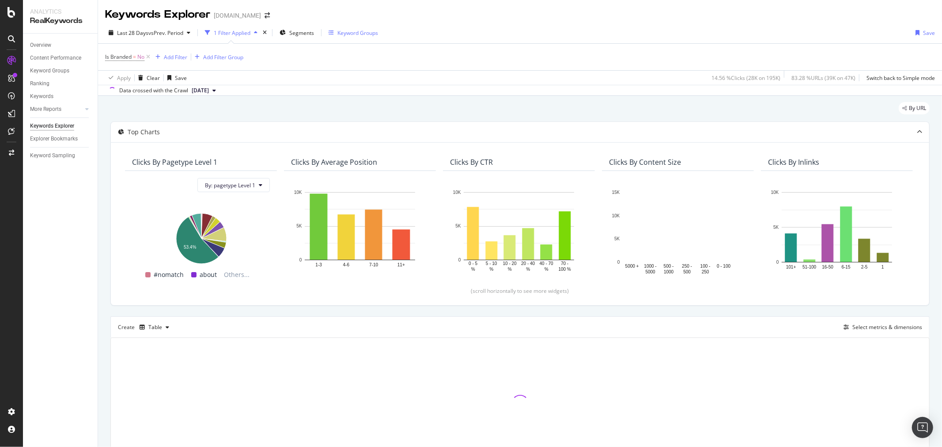
click at [337, 34] on div "Keyword Groups" at bounding box center [352, 33] width 49 height 8
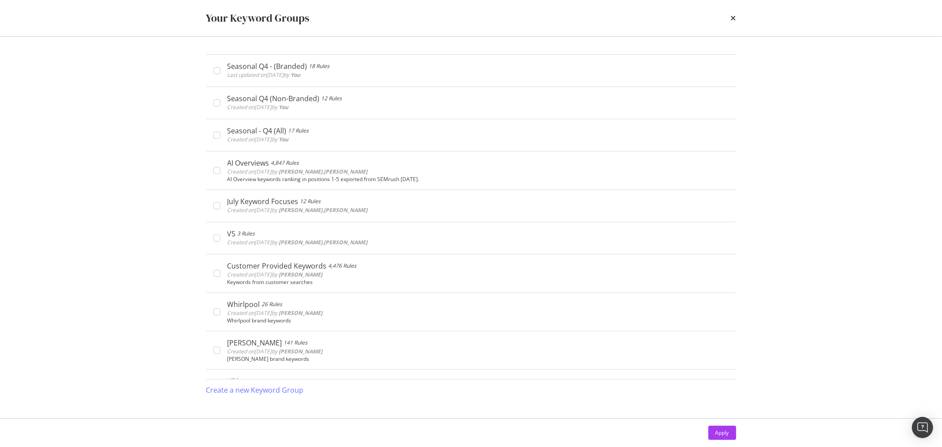
drag, startPoint x: 171, startPoint y: 0, endPoint x: 736, endPoint y: 40, distance: 566.5
click at [742, 83] on div "Seasonal Q4 - (Branded) 18 Rules Last updated on [DATE] by You Edit Delete Seas…" at bounding box center [471, 227] width 565 height 381
click at [733, 23] on div "times" at bounding box center [733, 18] width 5 height 15
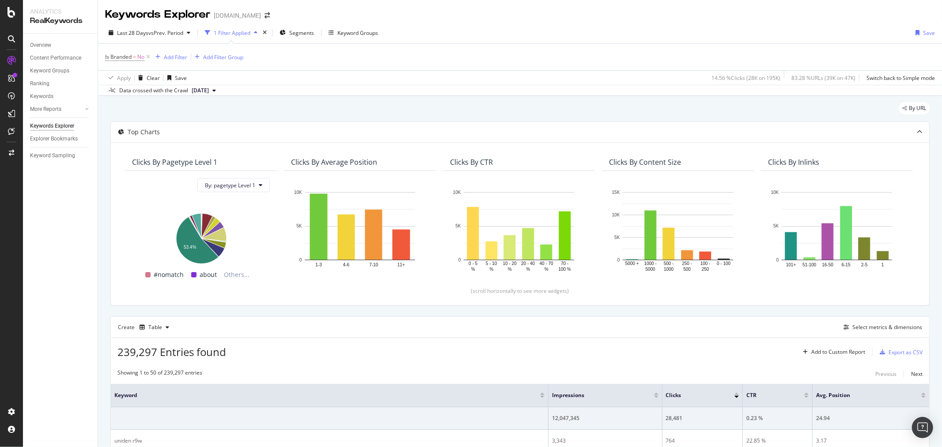
drag, startPoint x: 5, startPoint y: 279, endPoint x: 0, endPoint y: 192, distance: 86.7
click at [5, 279] on div at bounding box center [11, 228] width 21 height 351
click at [42, 139] on div "CustomReports" at bounding box center [54, 134] width 43 height 9
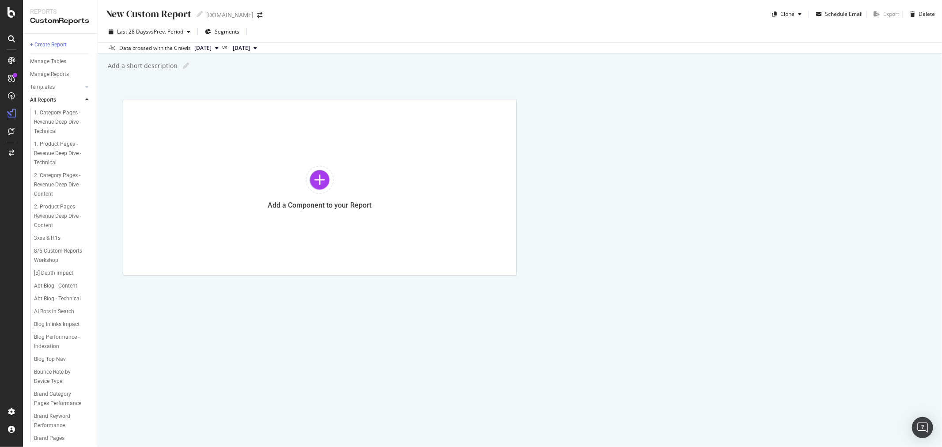
click at [147, 14] on div "New Custom Report" at bounding box center [148, 14] width 86 height 14
type input "S"
type input "Q4 Seasonal Keywords YOY"
click at [273, 144] on div "Add a Component to your Report" at bounding box center [320, 187] width 394 height 177
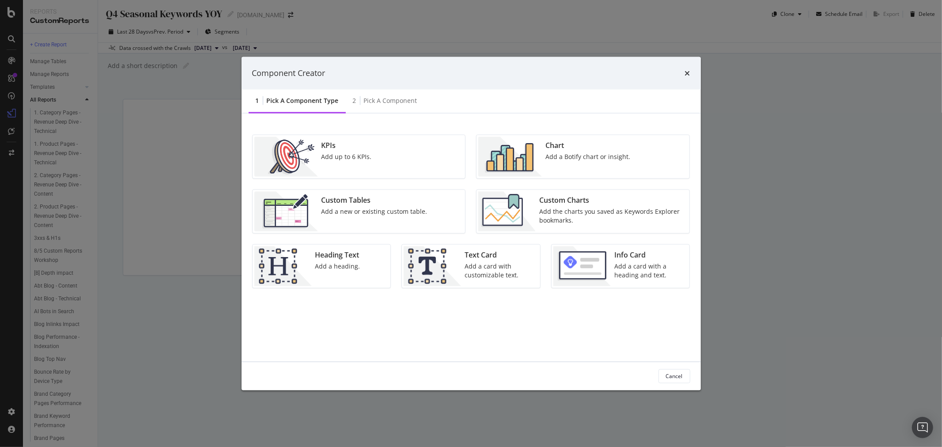
click at [391, 224] on div "Custom Tables Add a new or existing custom table." at bounding box center [374, 211] width 113 height 40
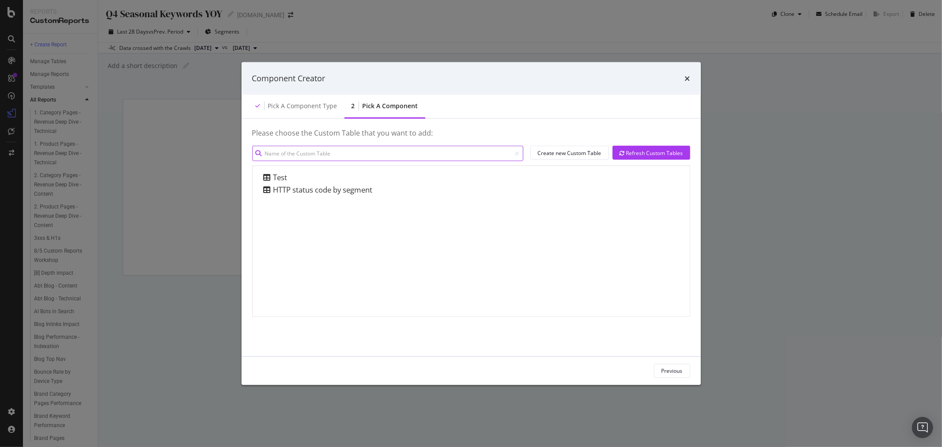
click at [363, 155] on input "modal" at bounding box center [387, 153] width 271 height 15
type input "k"
click at [554, 150] on div "Create new Custom Table" at bounding box center [570, 153] width 64 height 8
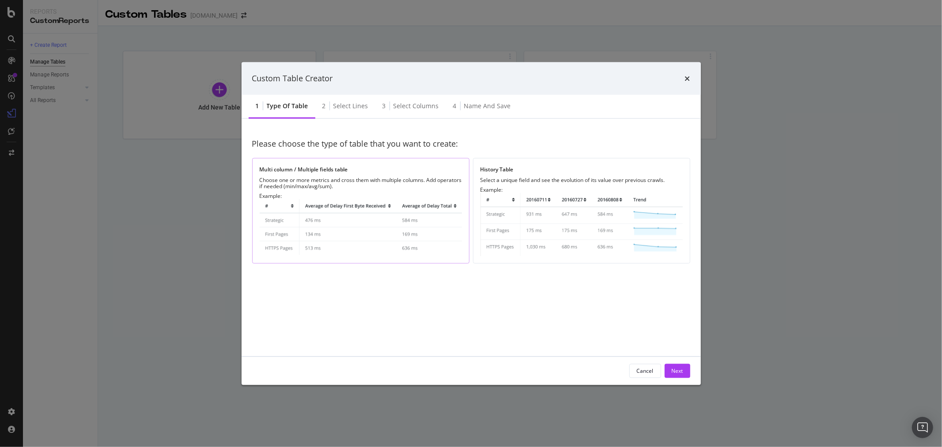
click at [326, 236] on img "modal" at bounding box center [361, 227] width 202 height 57
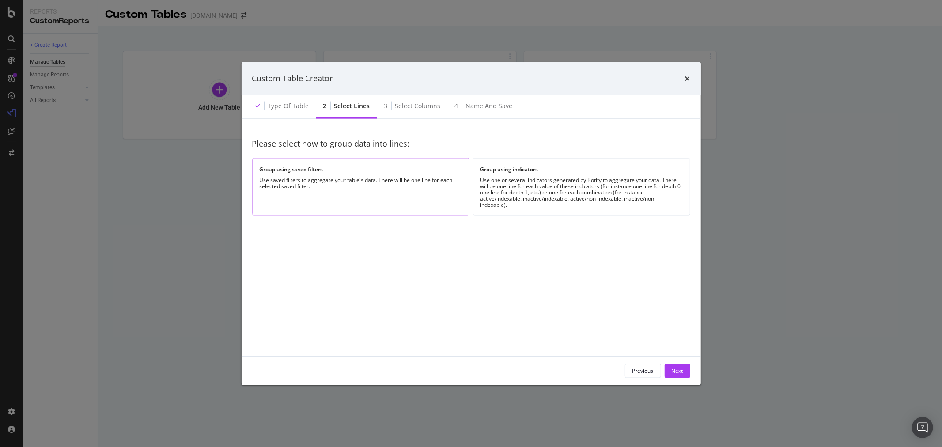
click at [262, 192] on div "Group using saved filters Use saved filters to aggregate your table's data. The…" at bounding box center [360, 186] width 217 height 57
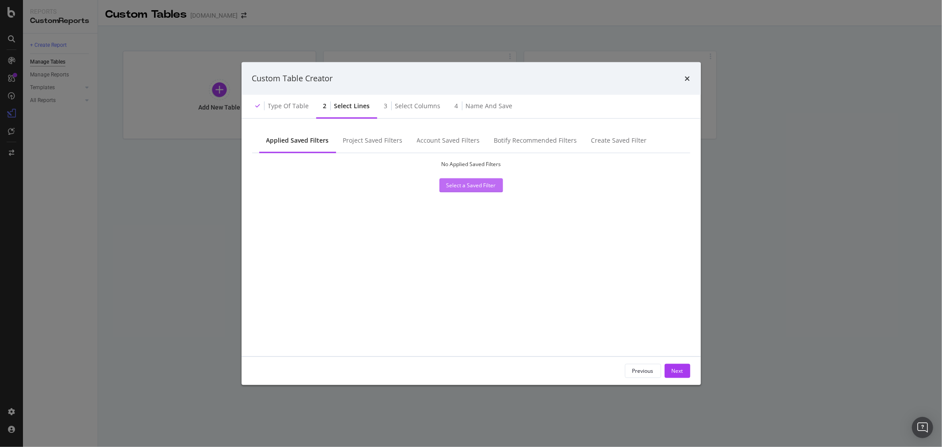
click at [490, 190] on div "Select a Saved Filter" at bounding box center [470, 184] width 49 height 13
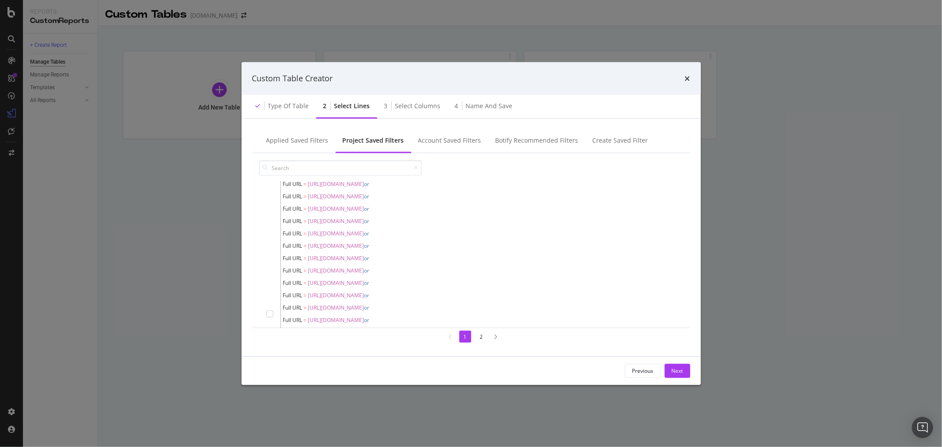
scroll to position [385, 0]
click at [428, 138] on div "Account Saved Filters" at bounding box center [449, 140] width 63 height 9
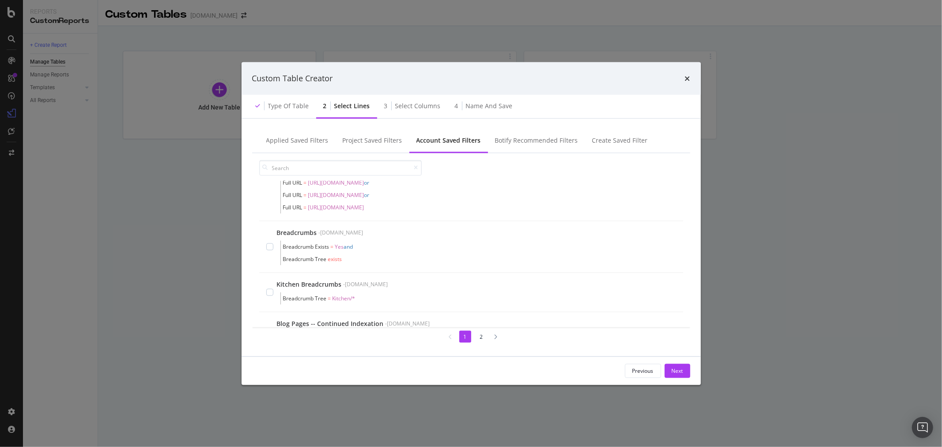
scroll to position [680, 0]
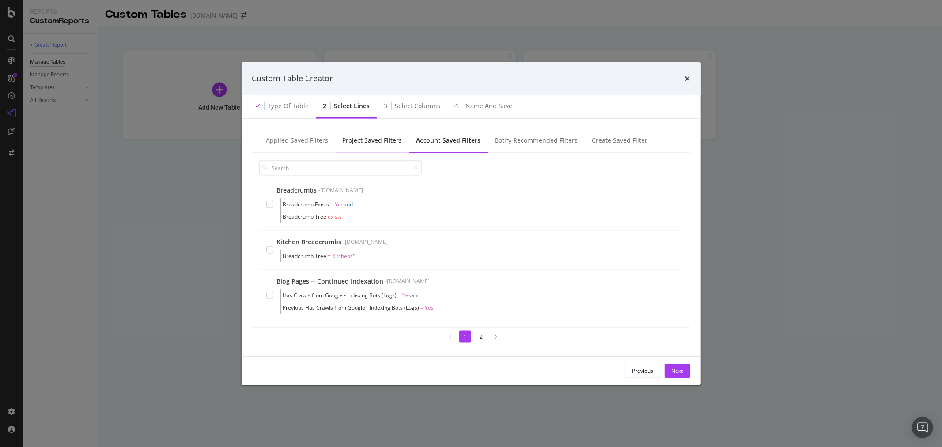
click at [383, 143] on div "Project Saved Filters" at bounding box center [373, 140] width 60 height 9
click at [309, 142] on div "Applied Saved Filters" at bounding box center [297, 140] width 62 height 9
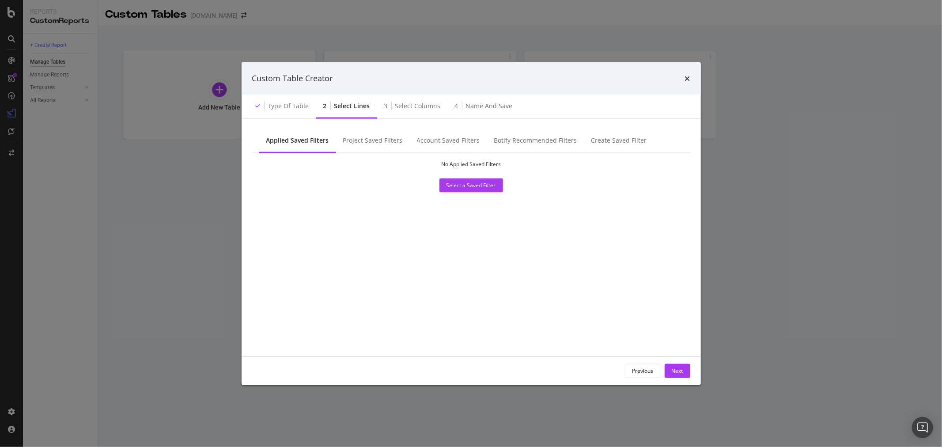
scroll to position [0, 0]
click at [524, 146] on div "Botify Recommended Filters" at bounding box center [535, 140] width 97 height 24
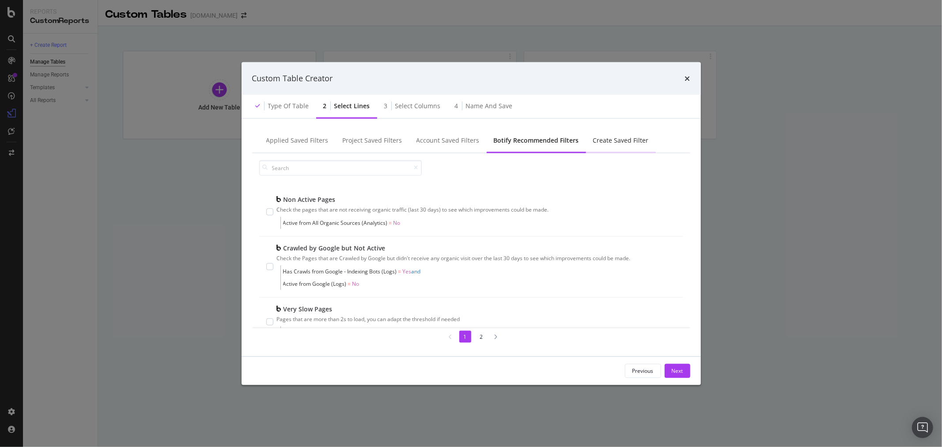
click at [597, 148] on div "Create Saved Filter" at bounding box center [621, 140] width 70 height 24
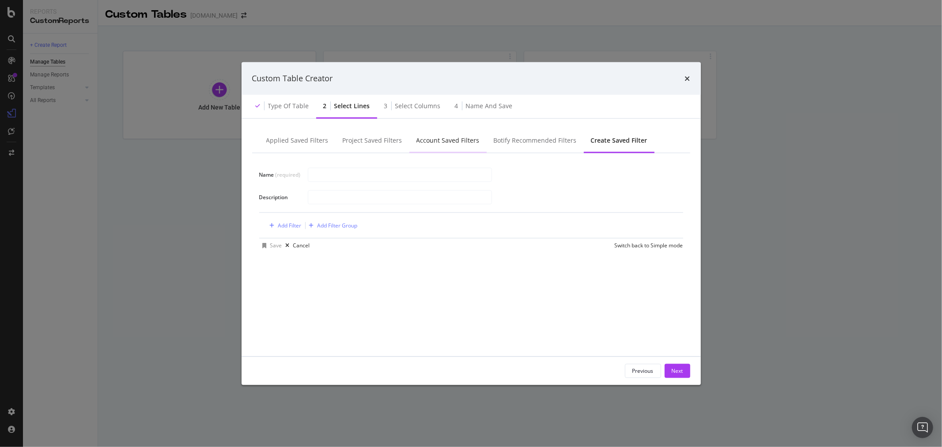
click at [430, 142] on div "Account Saved Filters" at bounding box center [447, 140] width 63 height 9
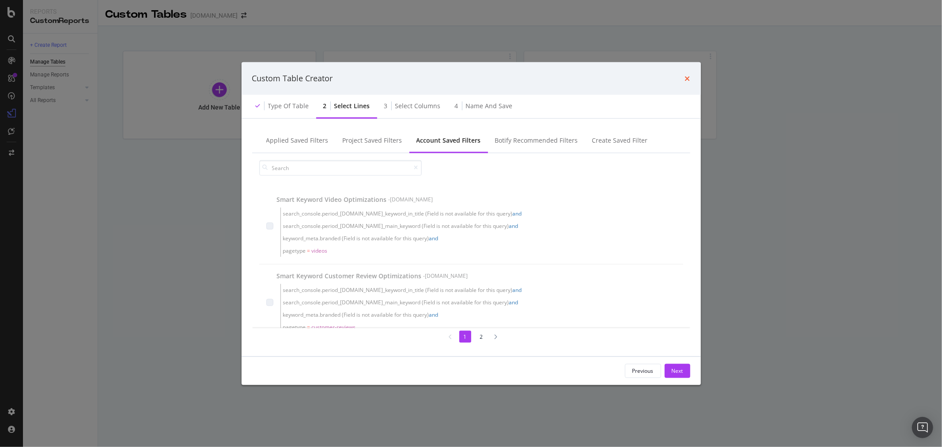
click at [685, 77] on icon "times" at bounding box center [687, 78] width 5 height 7
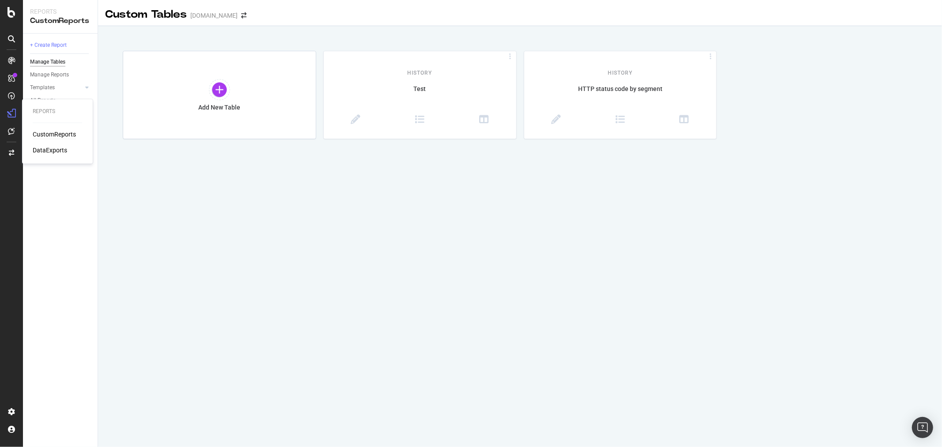
click at [29, 129] on div "Reports CustomReports DataExports" at bounding box center [58, 131] width 64 height 61
click at [37, 133] on div "CustomReports" at bounding box center [54, 134] width 43 height 9
